Goal: Information Seeking & Learning: Learn about a topic

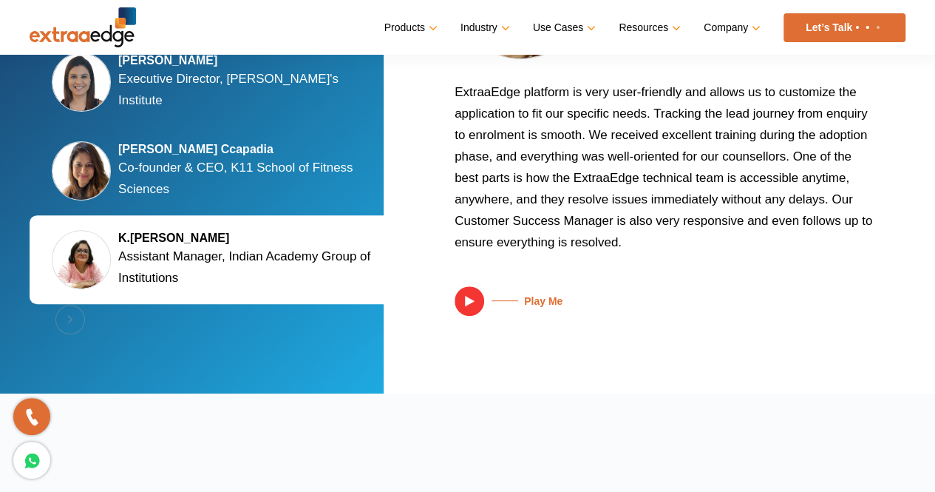
scroll to position [2990, 0]
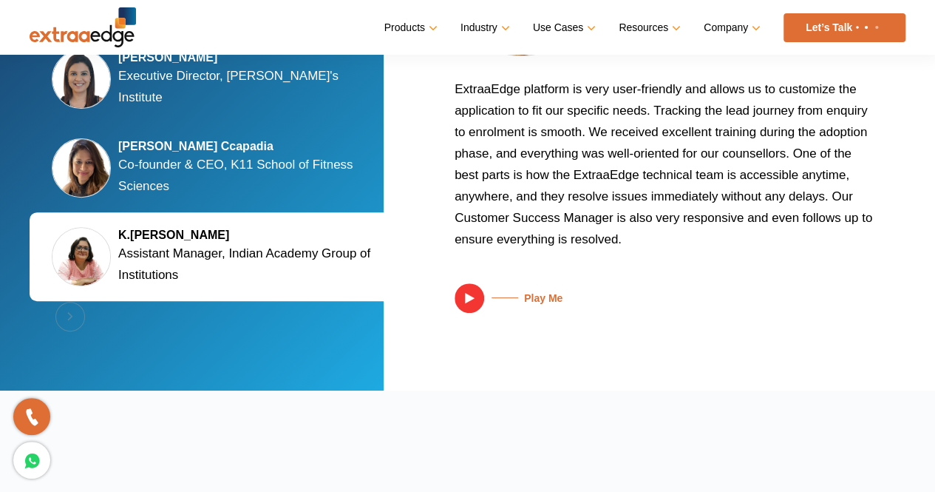
click at [70, 314] on div "Previous [PERSON_NAME] Executive Director, [PERSON_NAME]'s Institute [PERSON_NA…" at bounding box center [218, 168] width 377 height 341
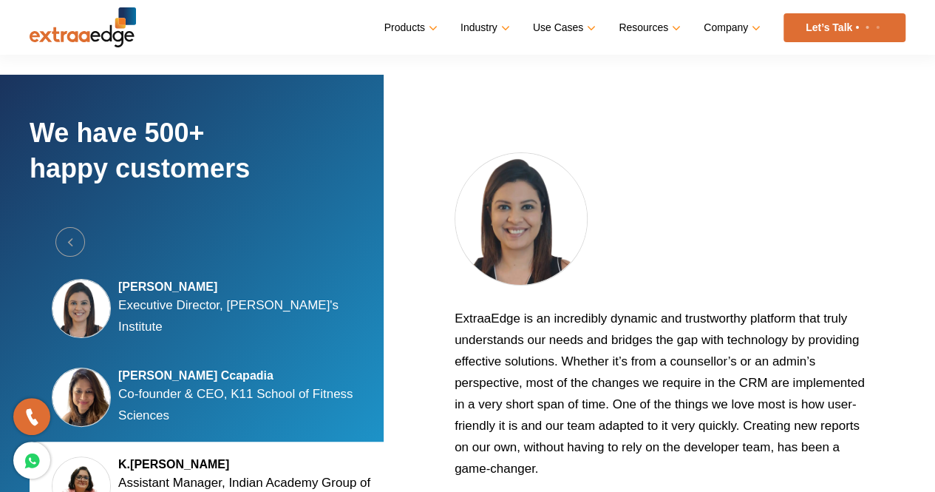
scroll to position [2863, 0]
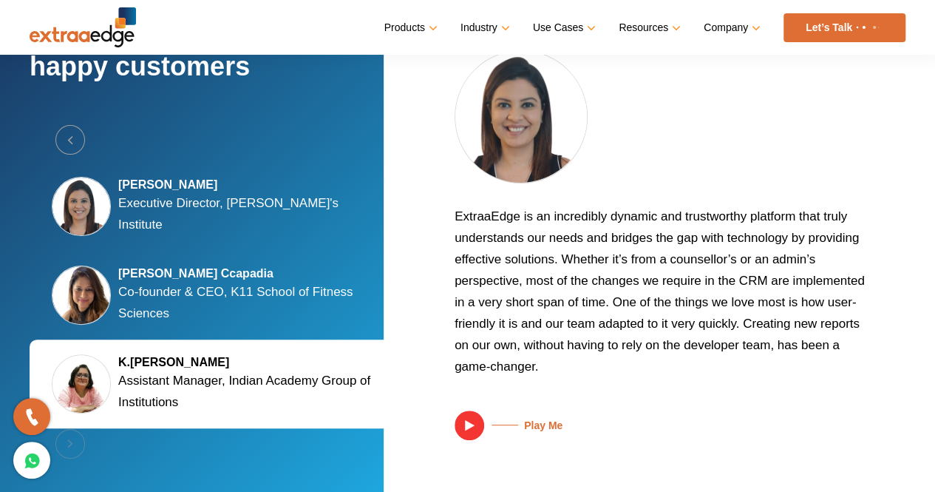
click at [146, 218] on div "[PERSON_NAME] Executive Director, [PERSON_NAME]'s Institute" at bounding box center [218, 206] width 377 height 89
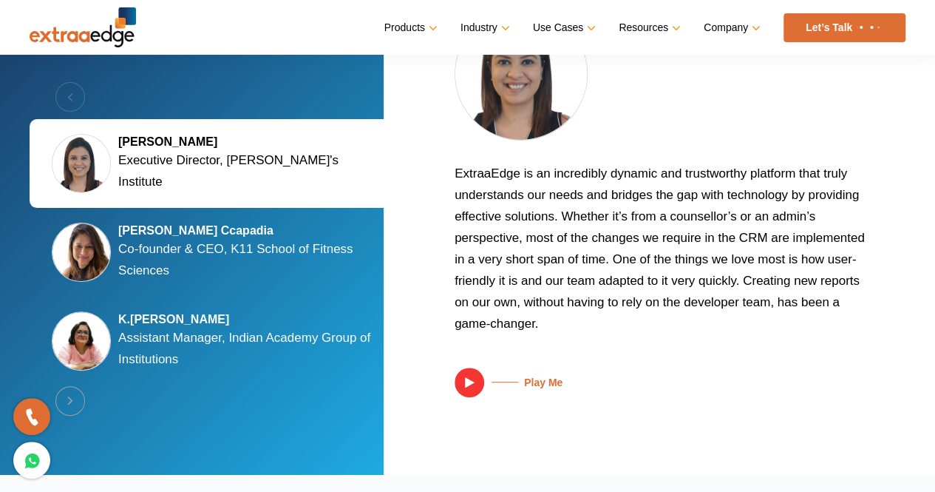
scroll to position [2820, 0]
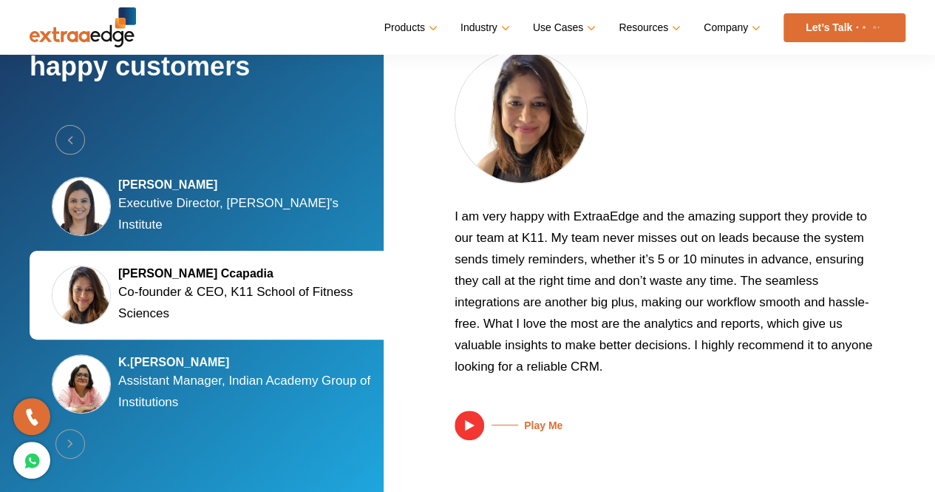
click at [173, 281] on p "Co-founder & CEO, K11 School of Fitness Sciences" at bounding box center [251, 302] width 266 height 43
click at [186, 370] on p "Assistant Manager, Indian Academy Group of Institutions" at bounding box center [251, 391] width 266 height 43
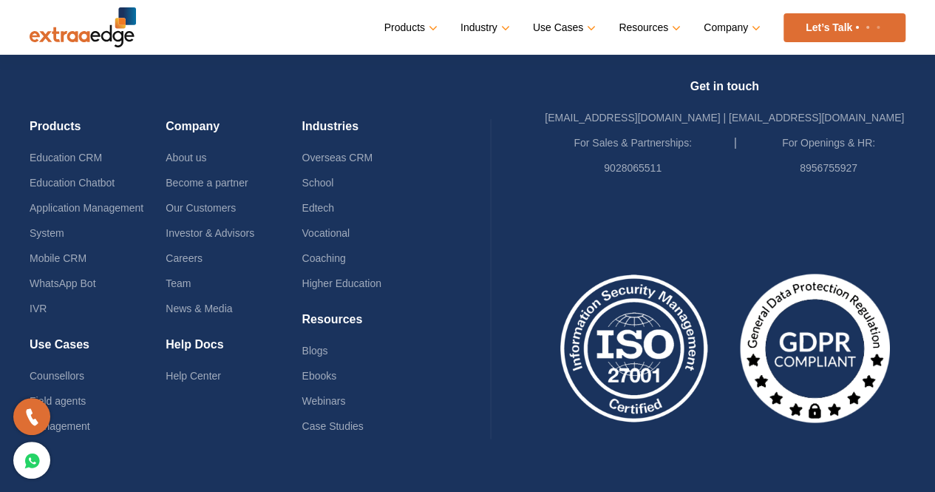
scroll to position [3689, 0]
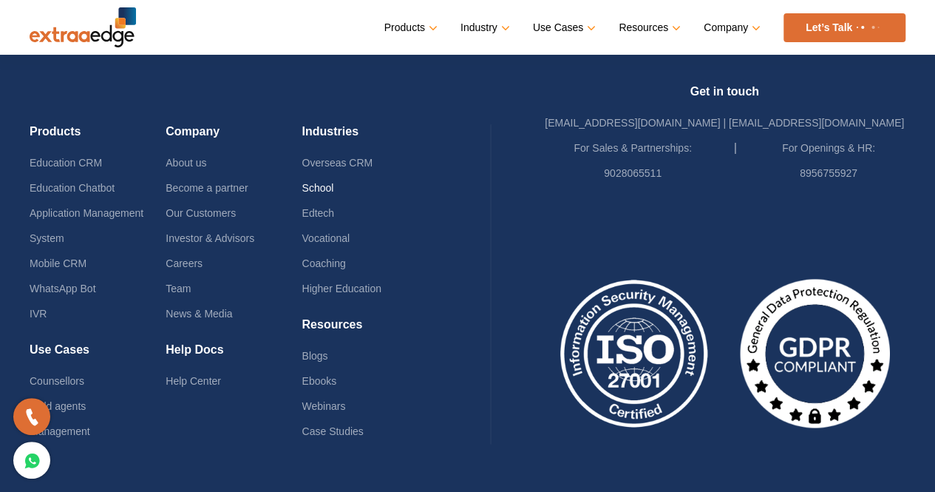
click at [318, 182] on link "School" at bounding box center [318, 188] width 32 height 12
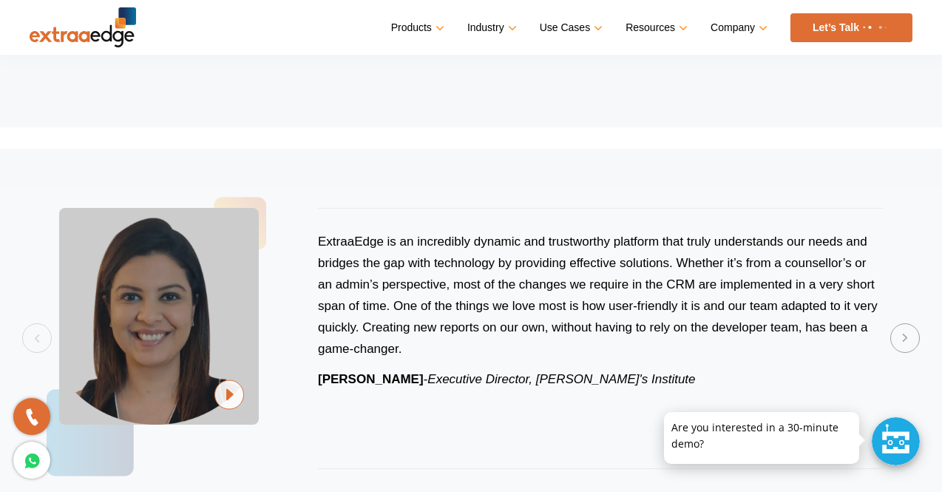
scroll to position [3372, 0]
click at [916, 332] on button "Next" at bounding box center [905, 339] width 30 height 30
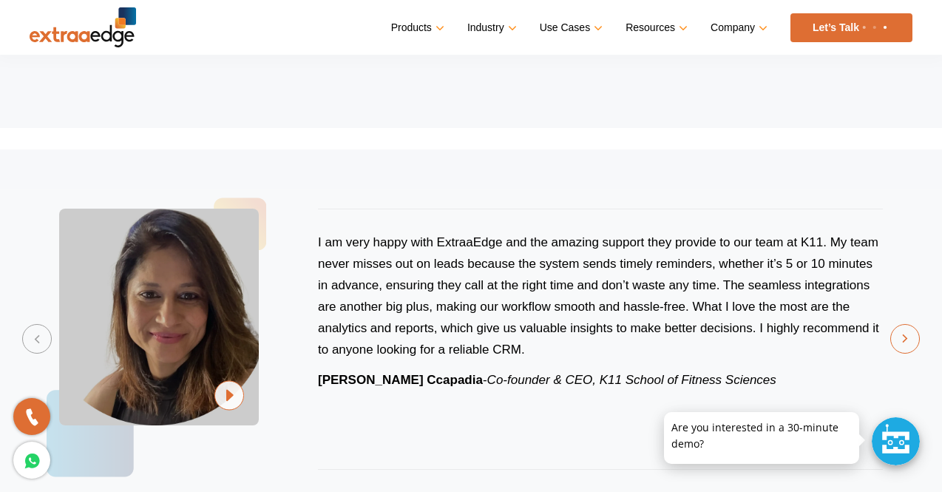
click at [916, 332] on button "Next" at bounding box center [905, 339] width 30 height 30
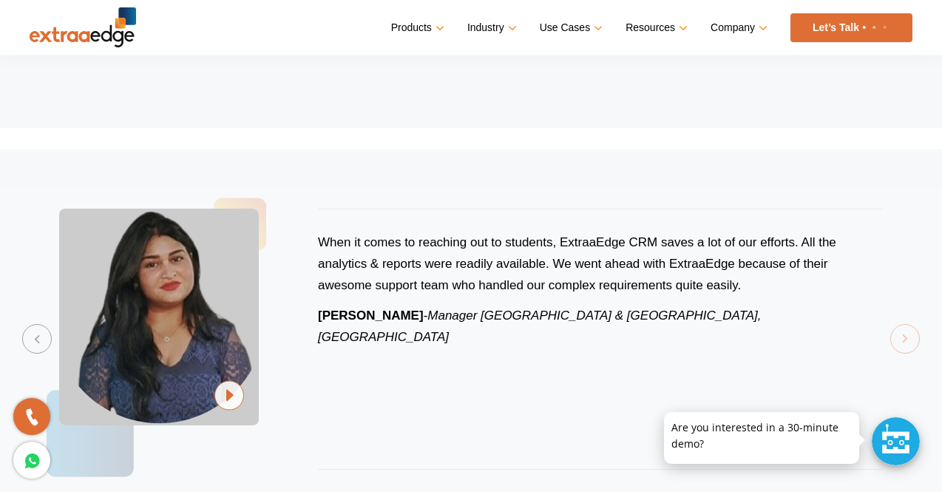
click at [916, 332] on div "Previous ExtraaEdge is an incredibly dynamic and trustworthy platform that trul…" at bounding box center [471, 339] width 942 height 320
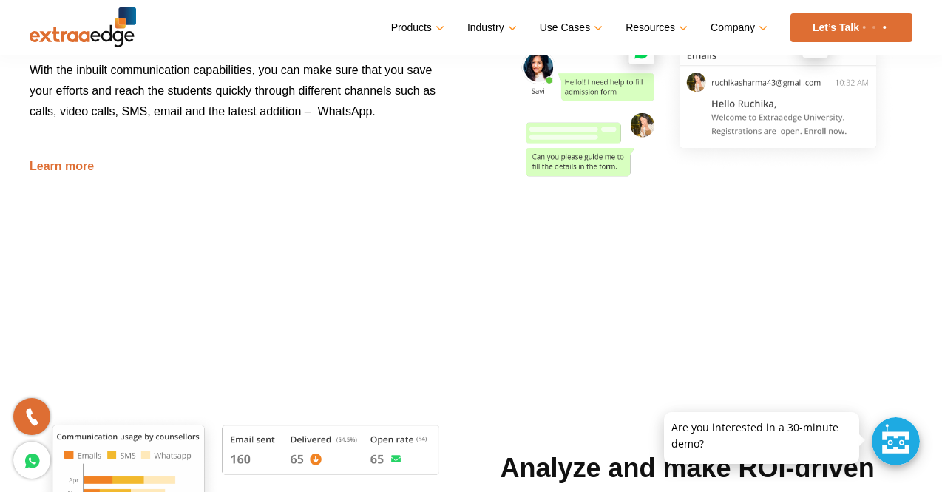
scroll to position [1865, 0]
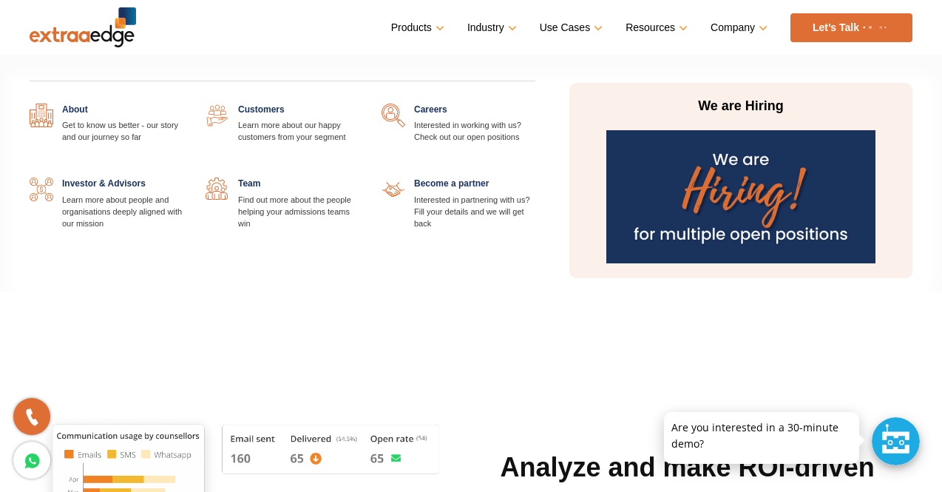
click at [765, 24] on link "Company" at bounding box center [738, 27] width 54 height 21
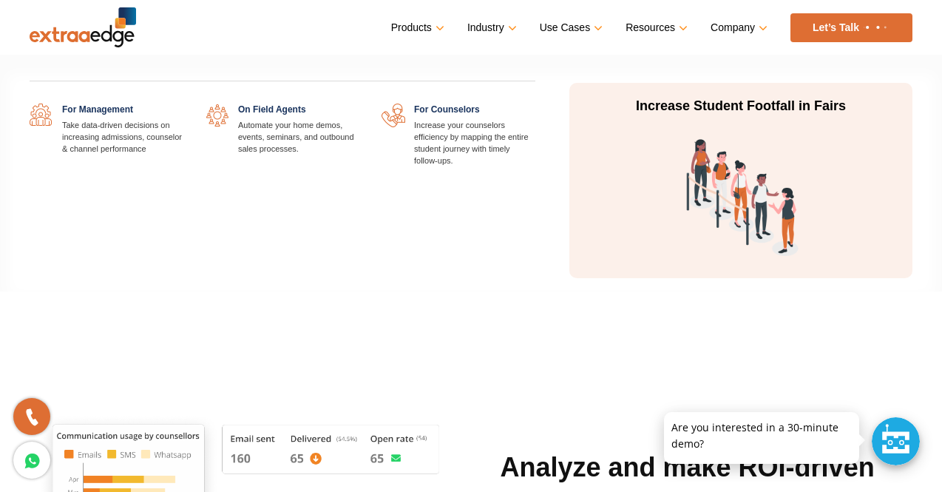
click at [582, 29] on link "Use Cases" at bounding box center [570, 27] width 60 height 21
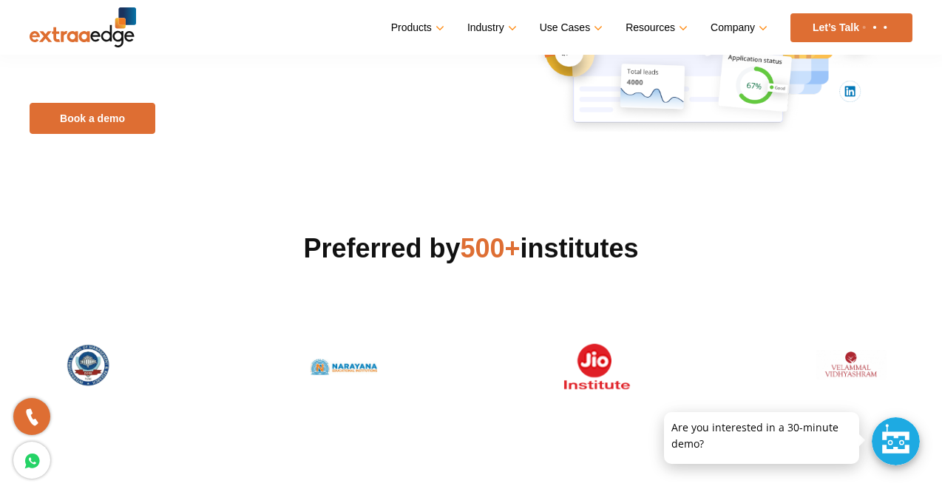
scroll to position [0, 0]
